Goal: Information Seeking & Learning: Learn about a topic

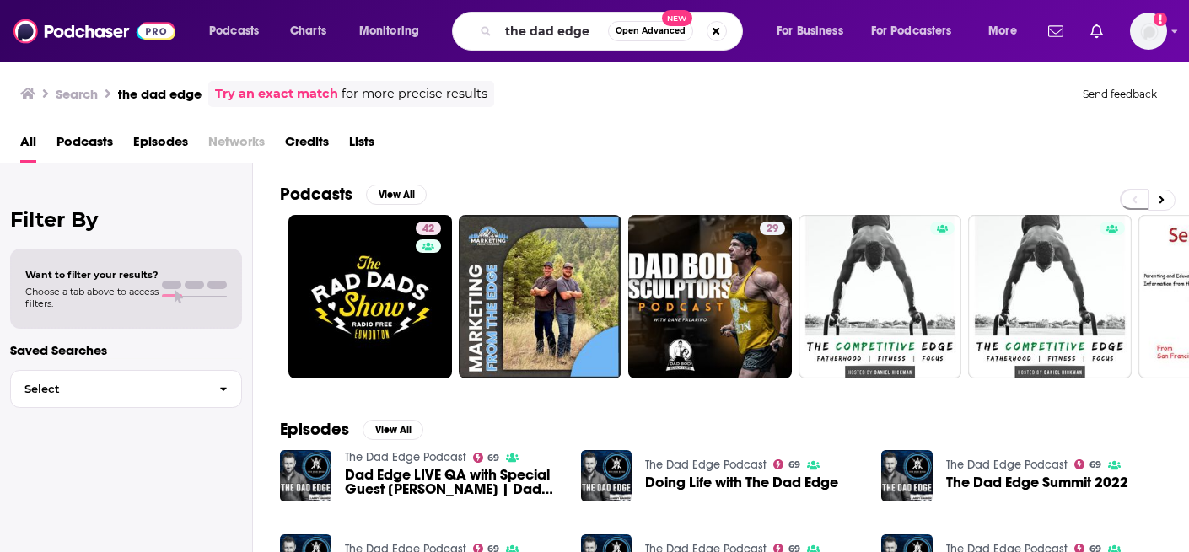
click at [575, 27] on input "the dad edge" at bounding box center [553, 31] width 110 height 27
type input "new money review"
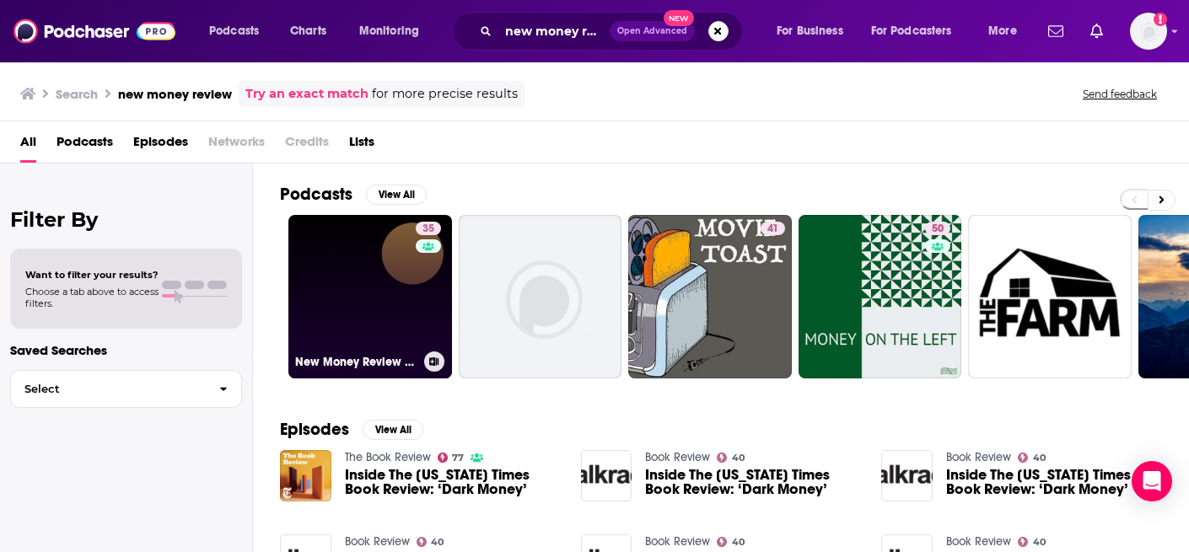
click at [337, 292] on link "35 New Money Review podcast" at bounding box center [370, 297] width 164 height 164
